Goal: Check status

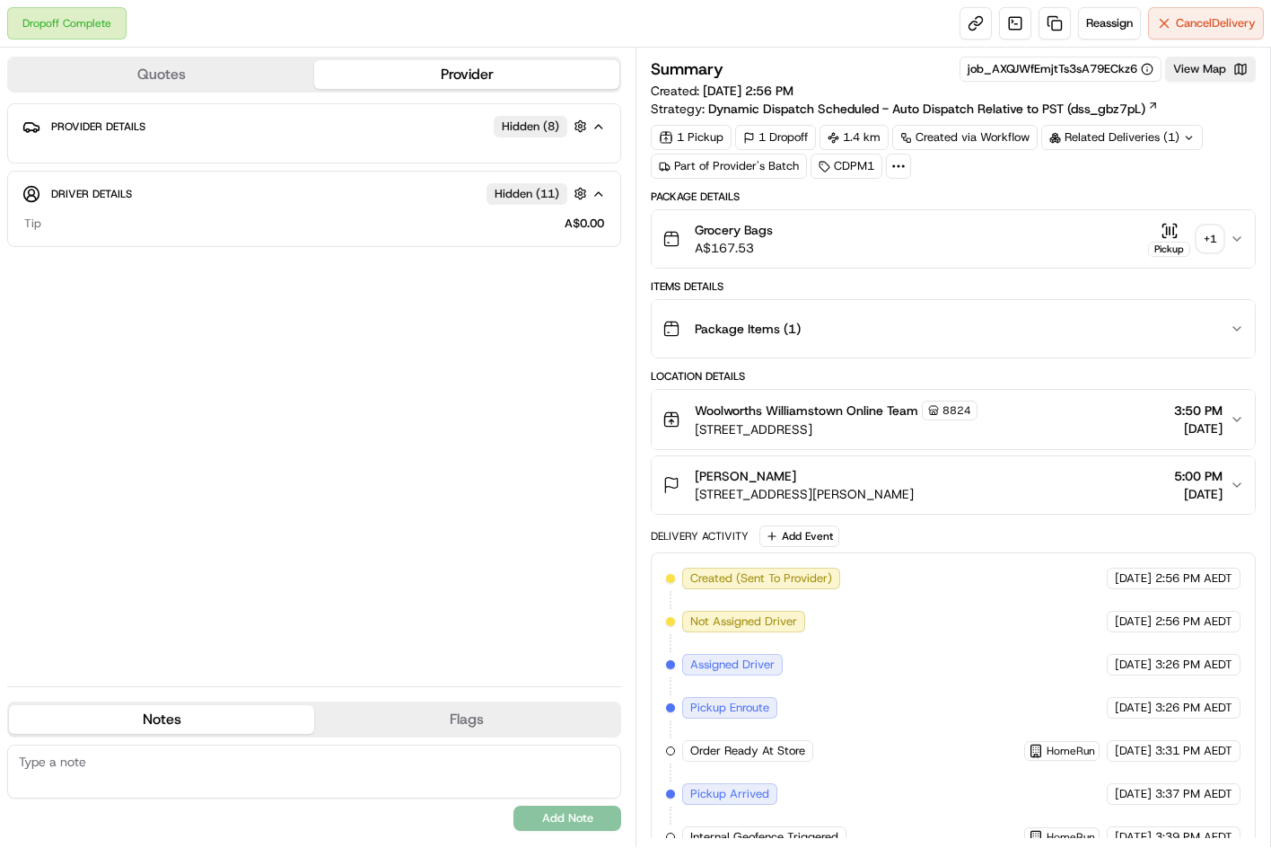
click at [1192, 235] on button "Pickup + 1" at bounding box center [1185, 239] width 75 height 35
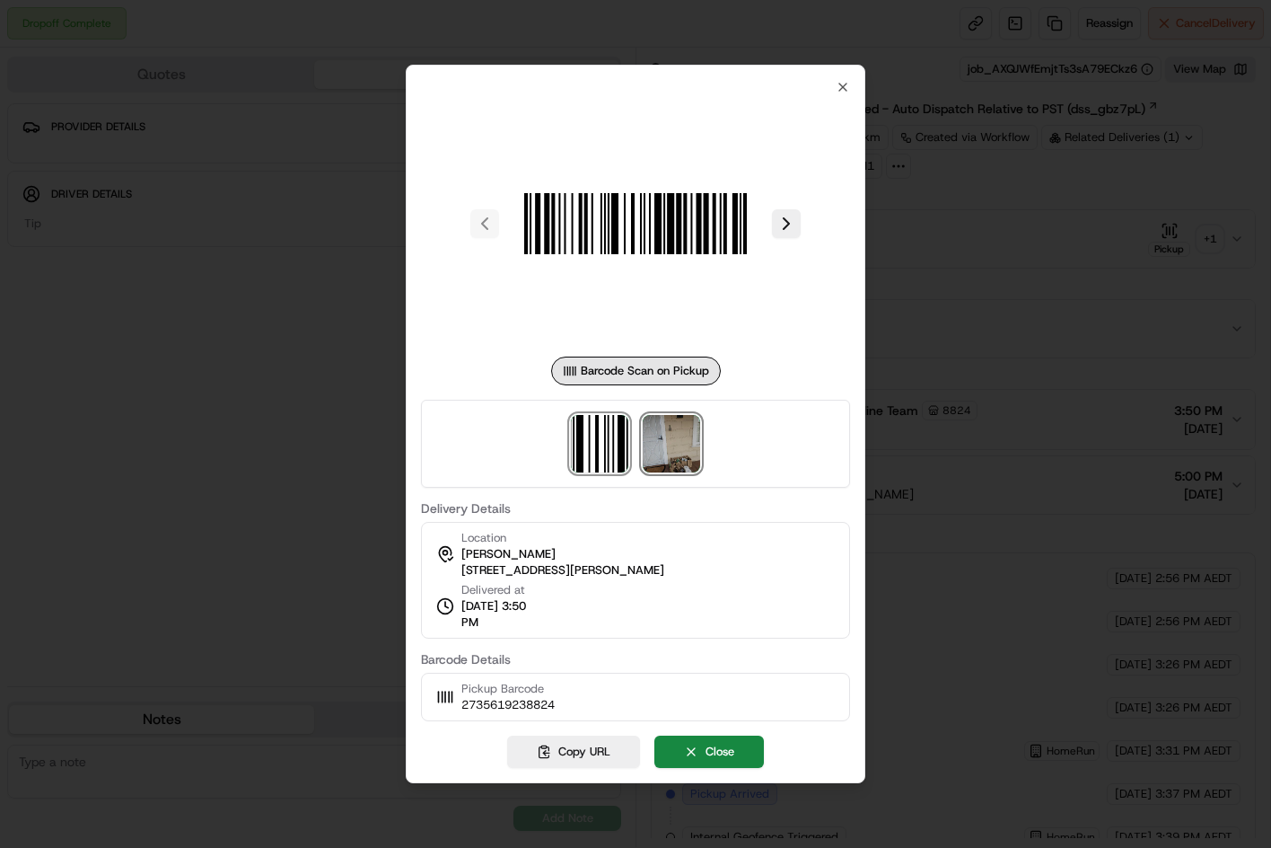
click at [678, 453] on img at bounding box center [671, 443] width 57 height 57
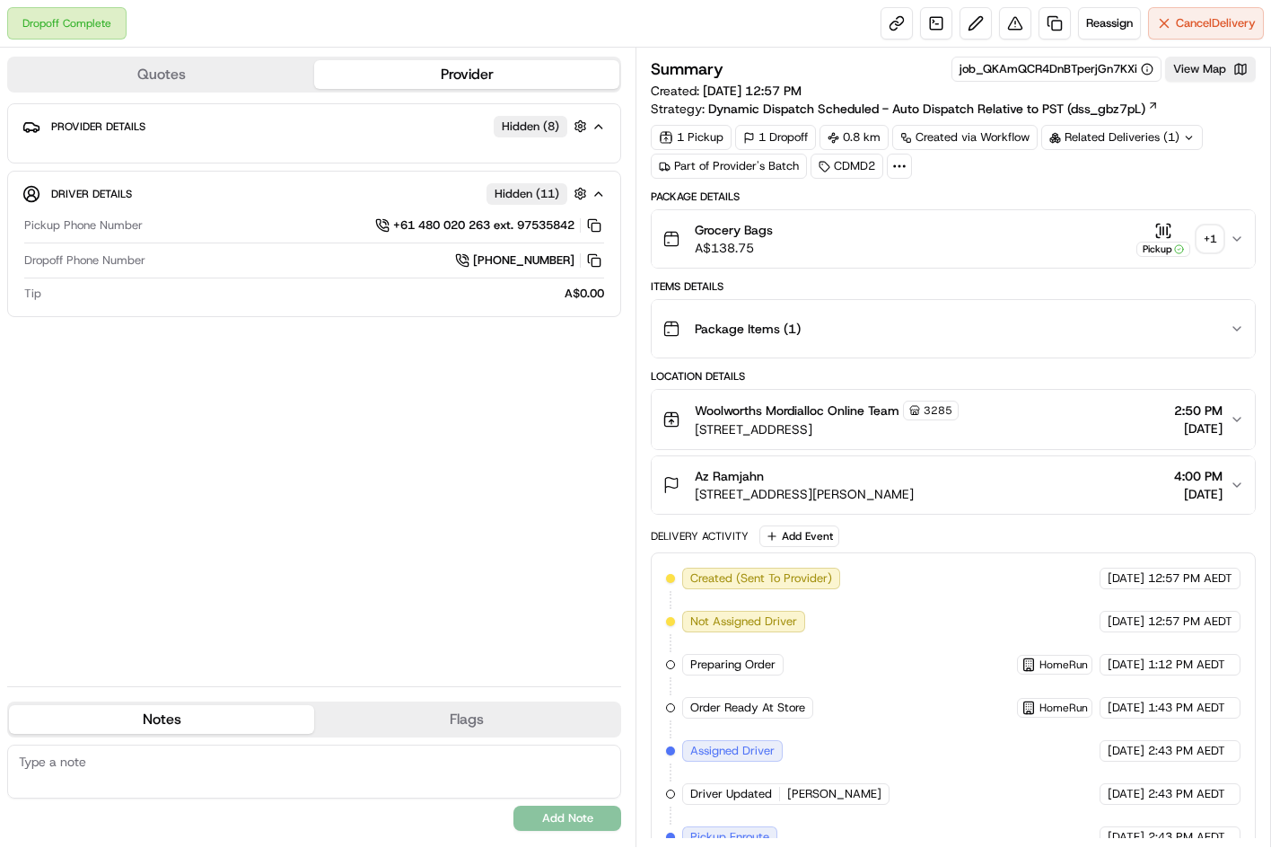
click at [1209, 235] on div "+ 1" at bounding box center [1210, 238] width 25 height 25
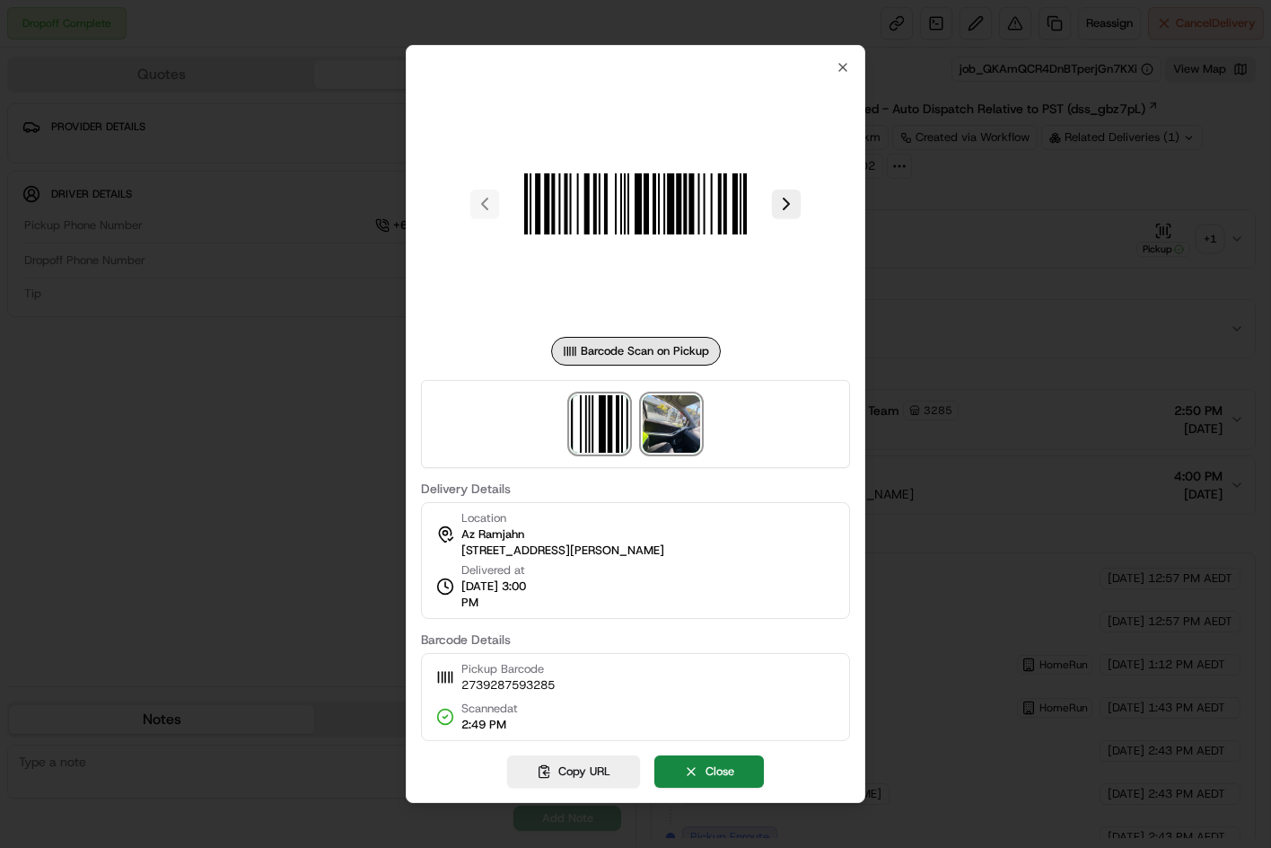
click at [673, 422] on img at bounding box center [671, 423] width 57 height 57
